Goal: Transaction & Acquisition: Purchase product/service

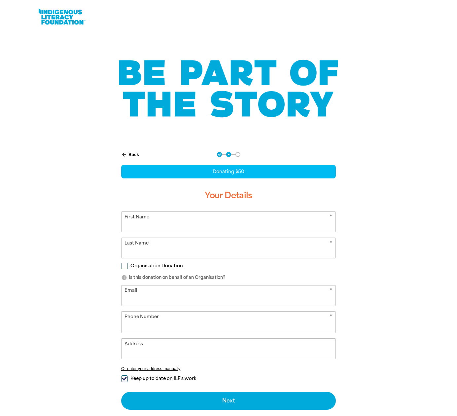
select select "AU"
click at [190, 224] on input "First Name" at bounding box center [228, 222] width 214 height 20
type input "[PERSON_NAME]"
type input "[EMAIL_ADDRESS][DOMAIN_NAME]"
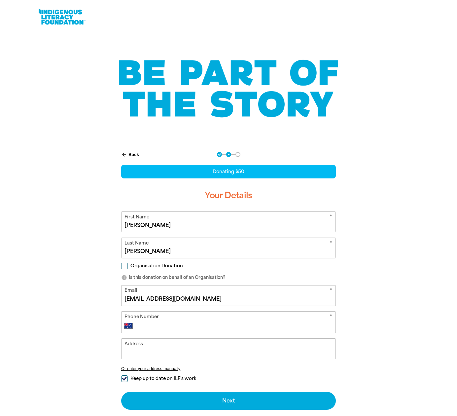
type input "0414 227 539"
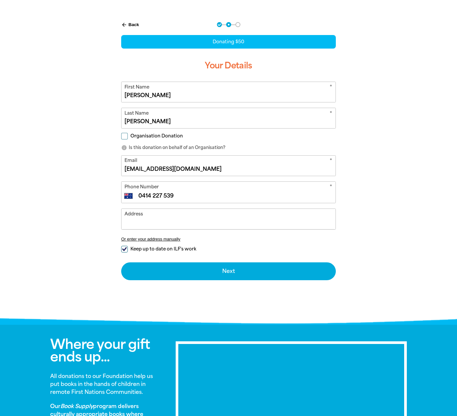
scroll to position [132, 0]
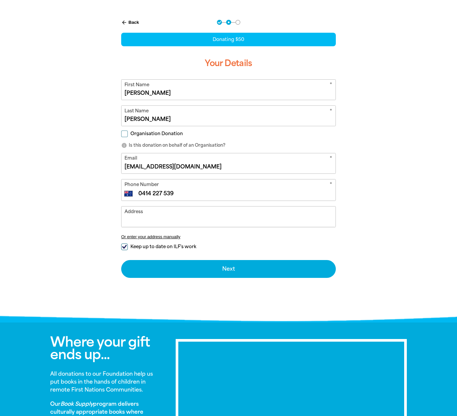
click at [126, 244] on input "Keep up to date on ILF's work" at bounding box center [124, 246] width 7 height 7
checkbox input "false"
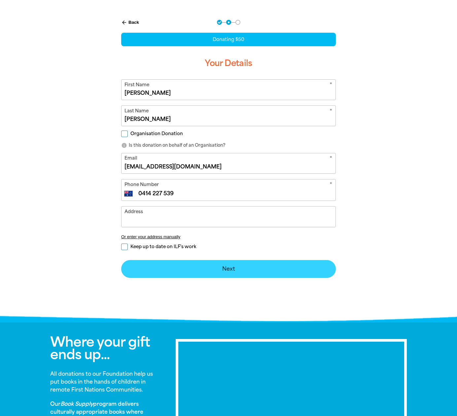
click at [237, 272] on button "Next chevron_right" at bounding box center [228, 269] width 215 height 18
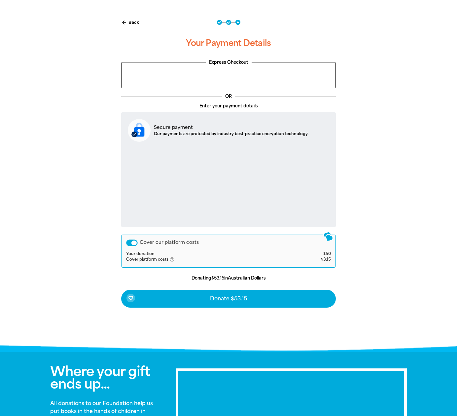
click at [133, 244] on div "Cover our platform costs" at bounding box center [132, 242] width 12 height 7
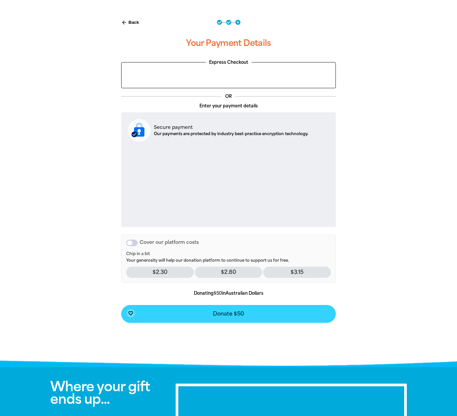
click at [222, 314] on span "Donate $50" at bounding box center [228, 313] width 31 height 5
